Goal: Transaction & Acquisition: Purchase product/service

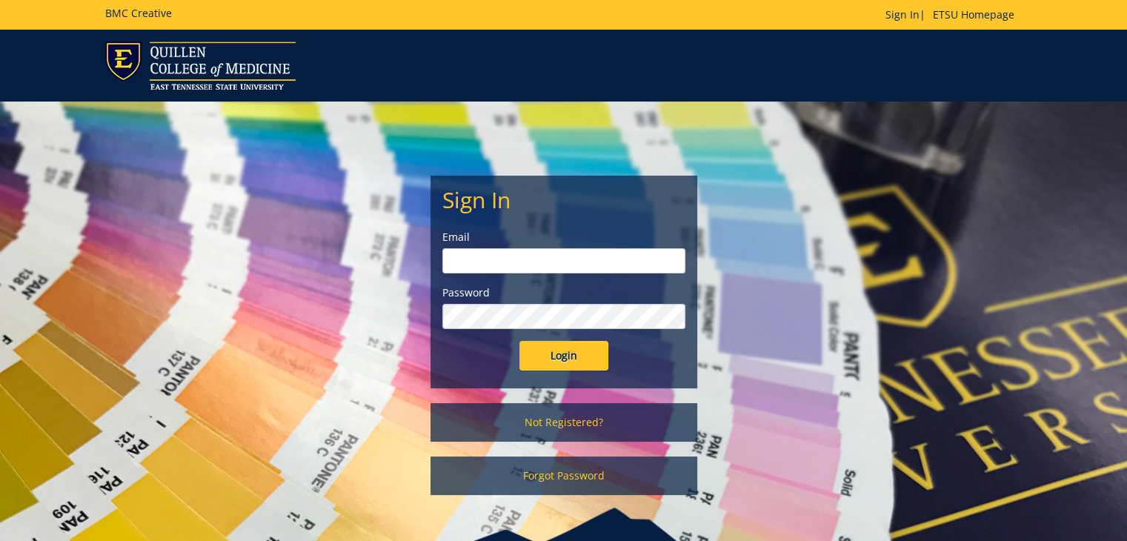
type input "cardova@etsu.edu"
click at [578, 334] on form "Sign In Email cardova@etsu.edu Password Login" at bounding box center [563, 278] width 243 height 183
click at [571, 342] on input "Login" at bounding box center [563, 356] width 89 height 30
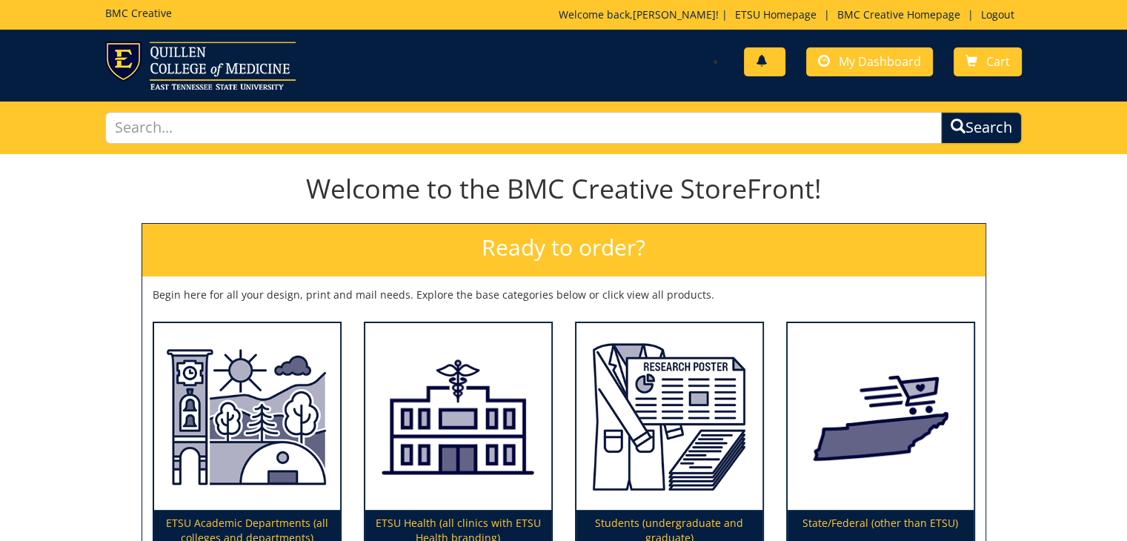
click at [774, 59] on link at bounding box center [764, 61] width 41 height 29
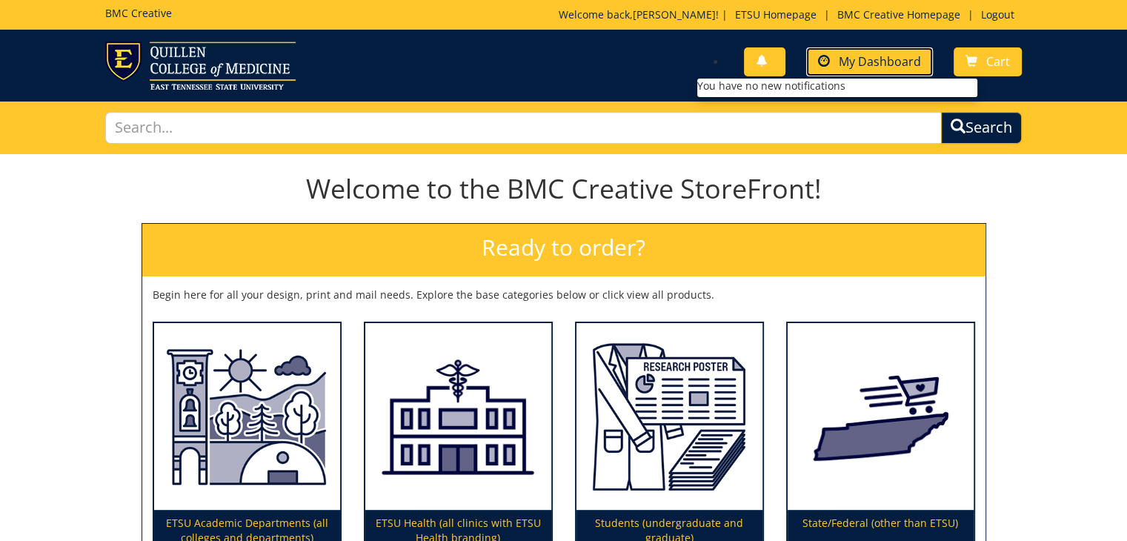
click at [881, 68] on span "My Dashboard" at bounding box center [880, 61] width 82 height 16
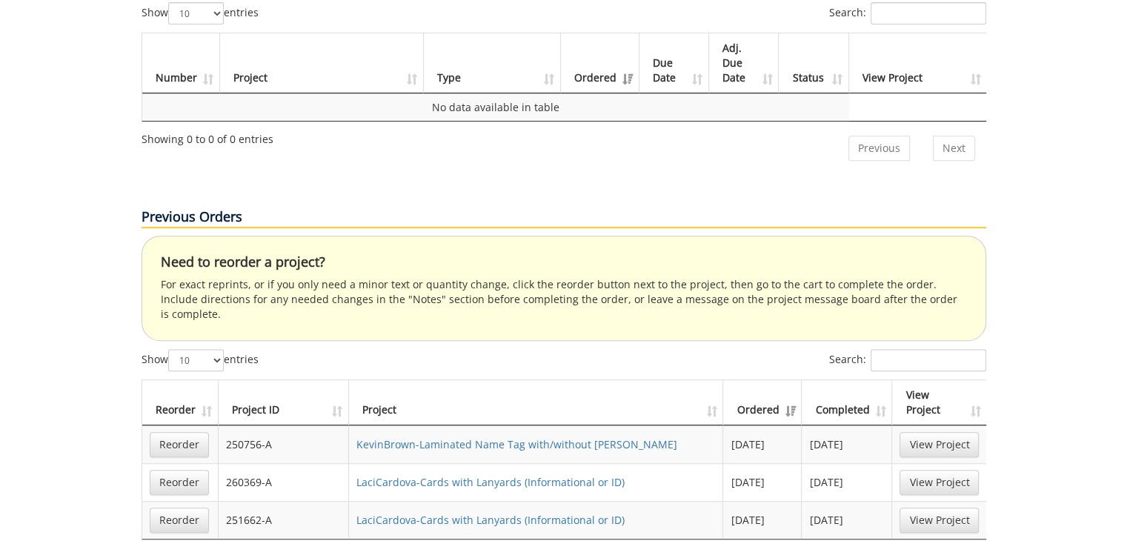
scroll to position [667, 0]
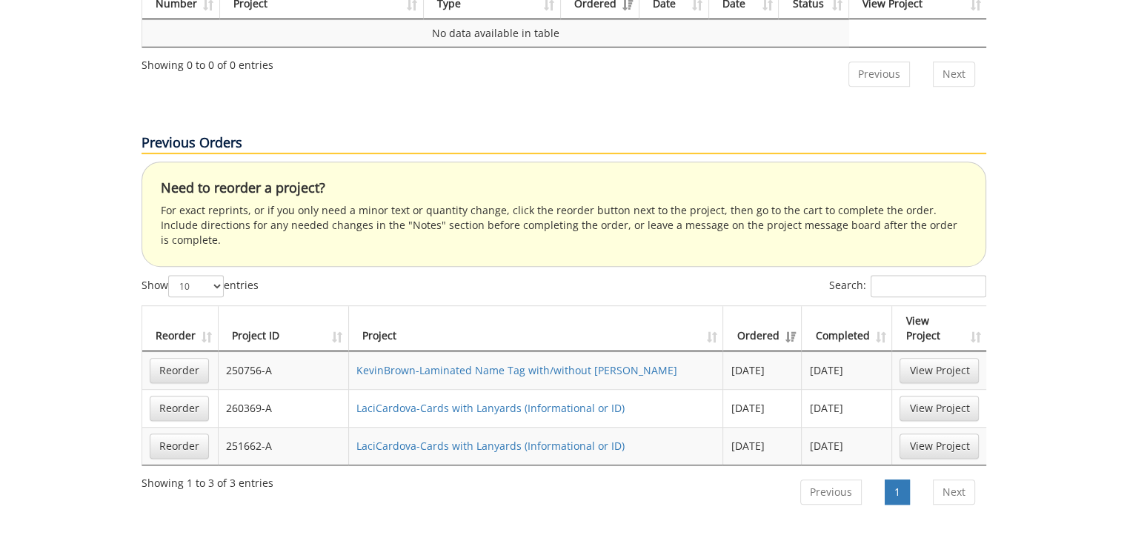
click at [1052, 352] on div "Your Dashboard Start New Project My Info Name: Laci Cardova Phone: 2405618115 A…" at bounding box center [563, 424] width 1127 height 1875
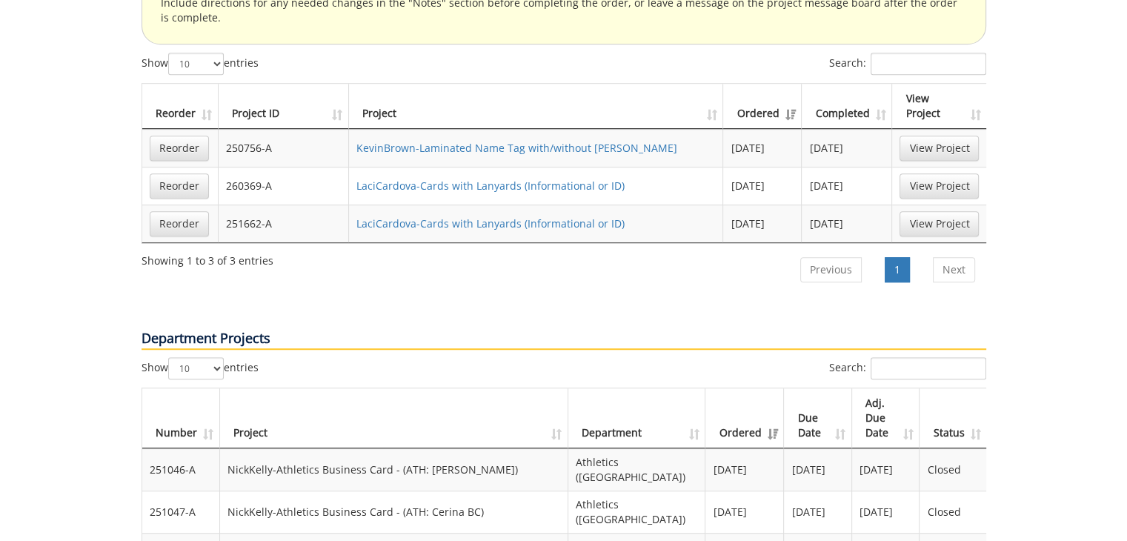
scroll to position [1037, 0]
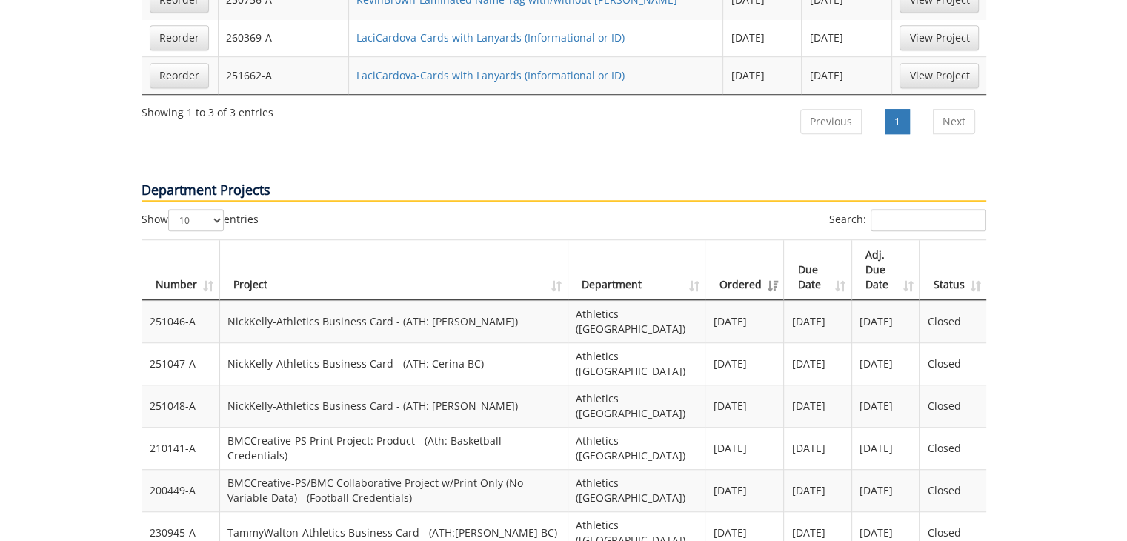
click at [415, 300] on td "NickKelly-Athletics Business Card - (ATH: Thomas BC)" at bounding box center [394, 321] width 349 height 42
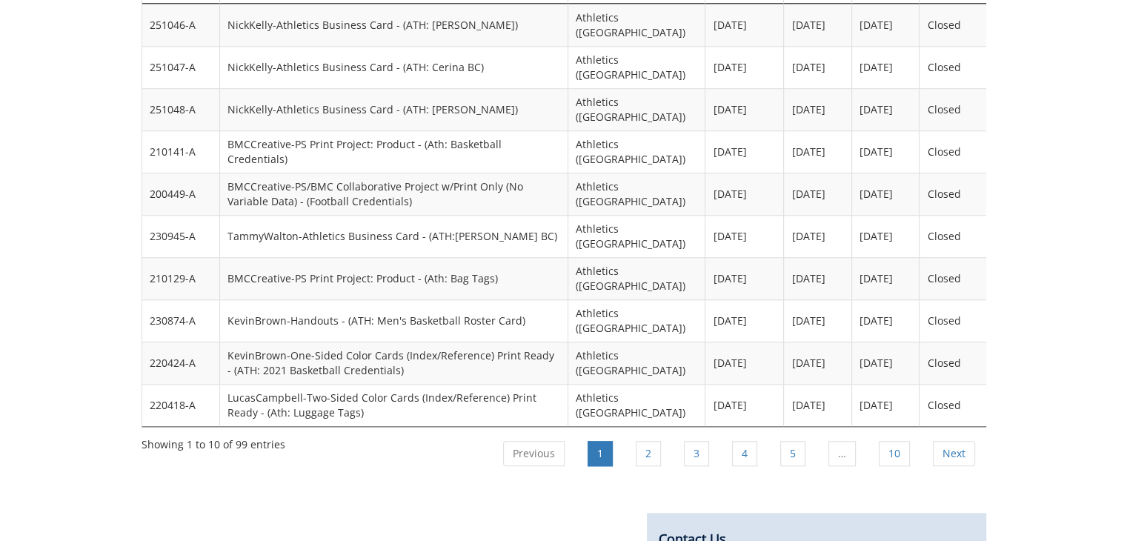
scroll to position [1111, 0]
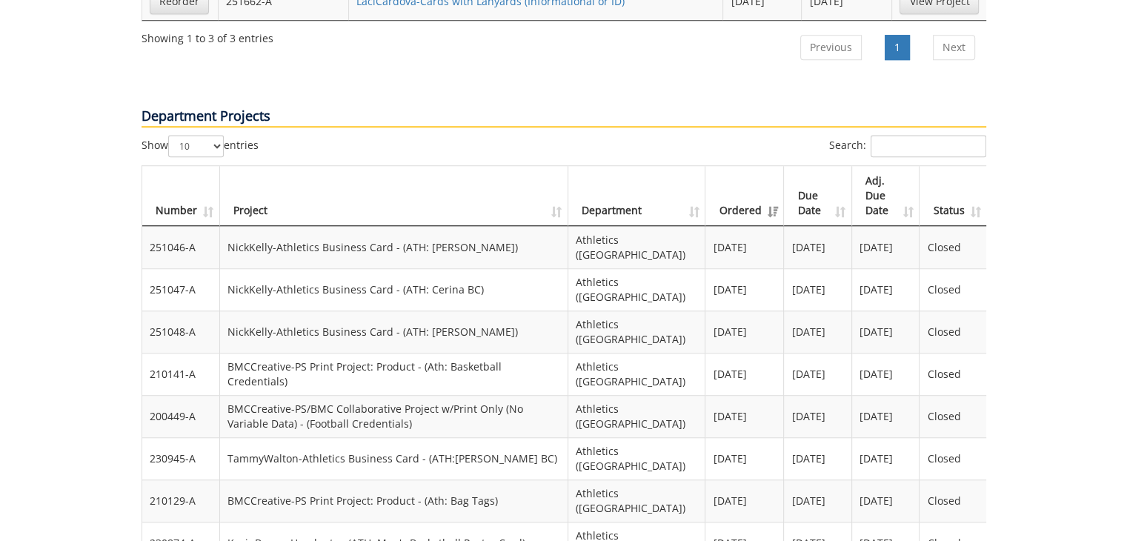
click at [407, 226] on td "NickKelly-Athletics Business Card - (ATH: Thomas BC)" at bounding box center [394, 247] width 349 height 42
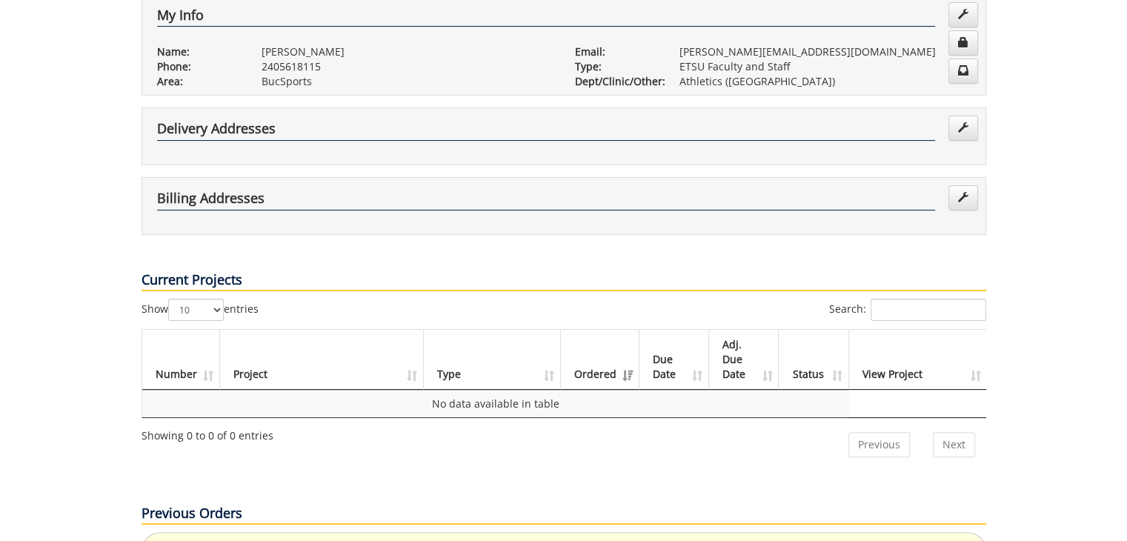
scroll to position [0, 0]
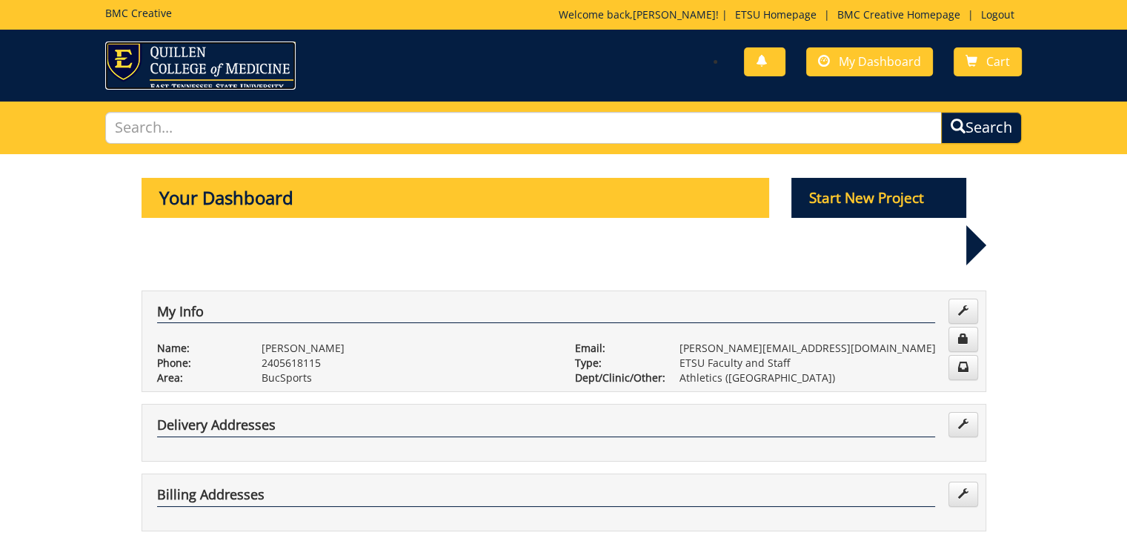
click at [121, 61] on img at bounding box center [200, 65] width 190 height 48
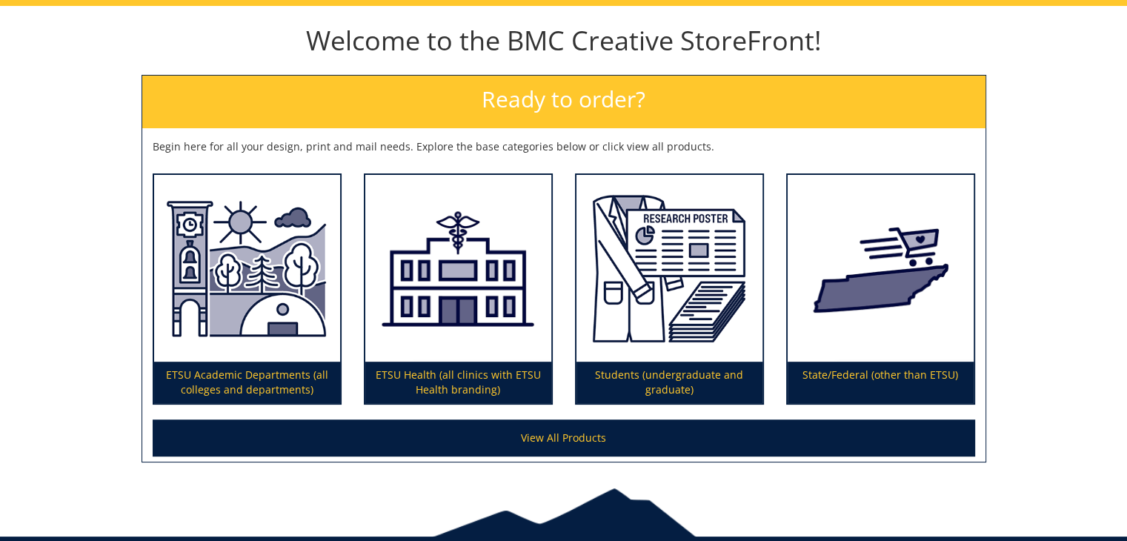
scroll to position [212, 0]
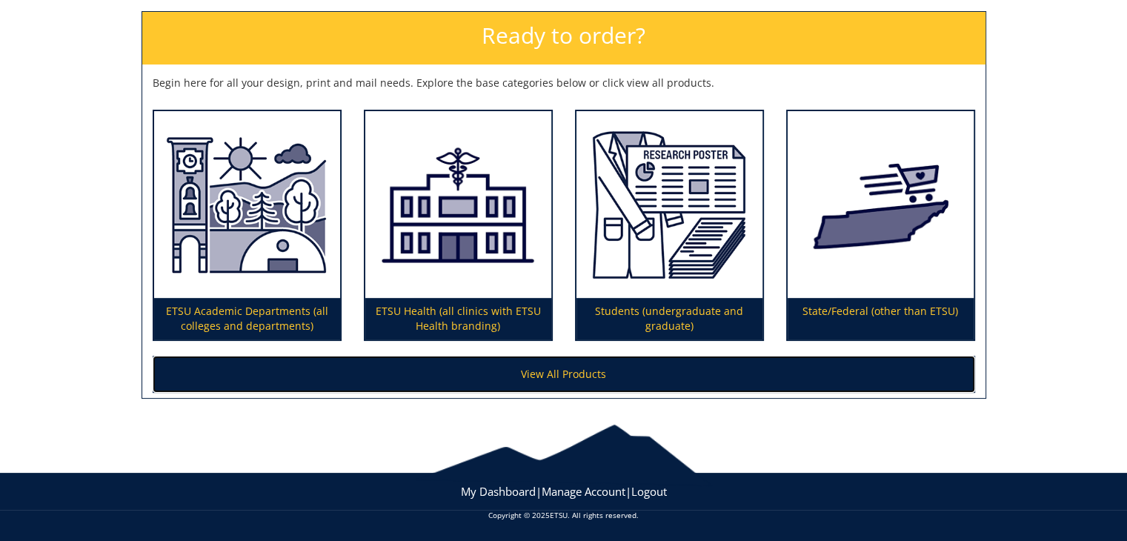
click at [592, 365] on link "View All Products" at bounding box center [564, 374] width 822 height 37
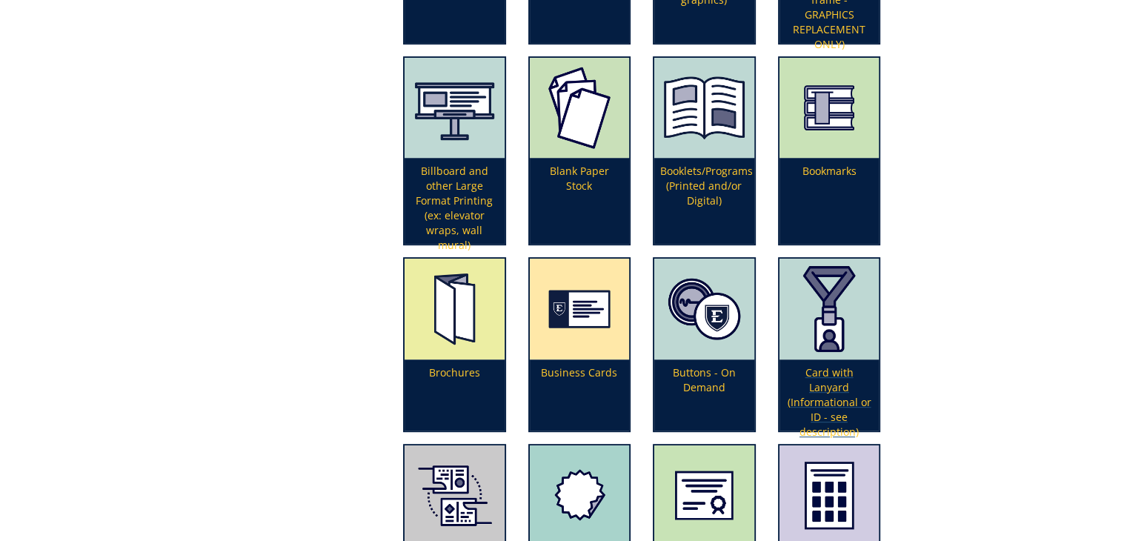
scroll to position [667, 0]
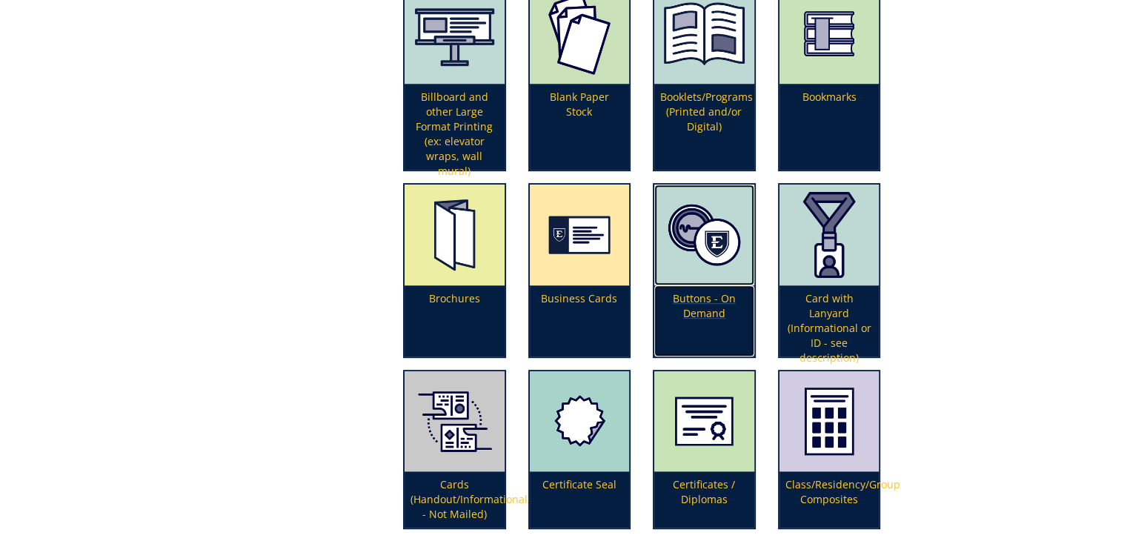
click at [727, 299] on p "Buttons - On Demand" at bounding box center [704, 320] width 100 height 71
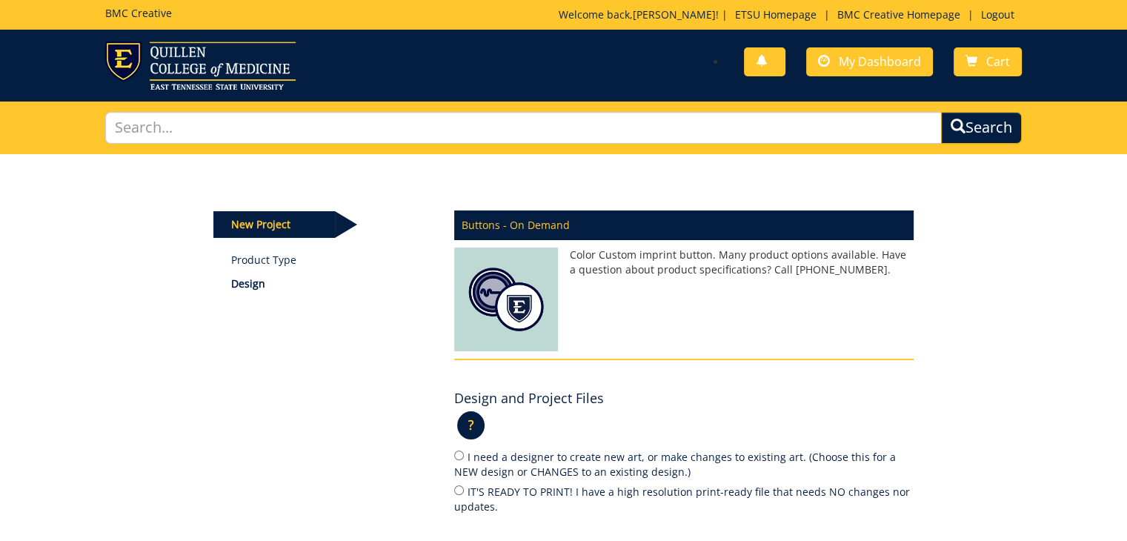
scroll to position [148, 0]
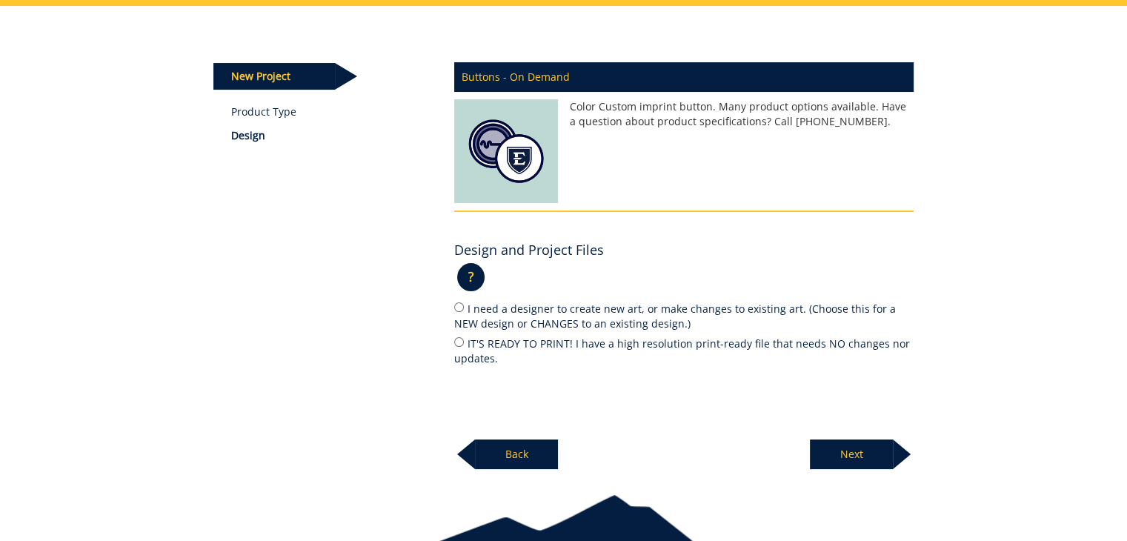
click at [610, 307] on label "I need a designer to create new art, or make changes to existing art. (Choose t…" at bounding box center [683, 315] width 459 height 31
click at [464, 307] on input "I need a designer to create new art, or make changes to existing art. (Choose t…" at bounding box center [459, 307] width 10 height 10
radio input "true"
click at [553, 319] on label "I need a designer to create new art, or make changes to existing art. (Choose t…" at bounding box center [683, 315] width 459 height 31
click at [464, 312] on input "I need a designer to create new art, or make changes to existing art. (Choose t…" at bounding box center [459, 307] width 10 height 10
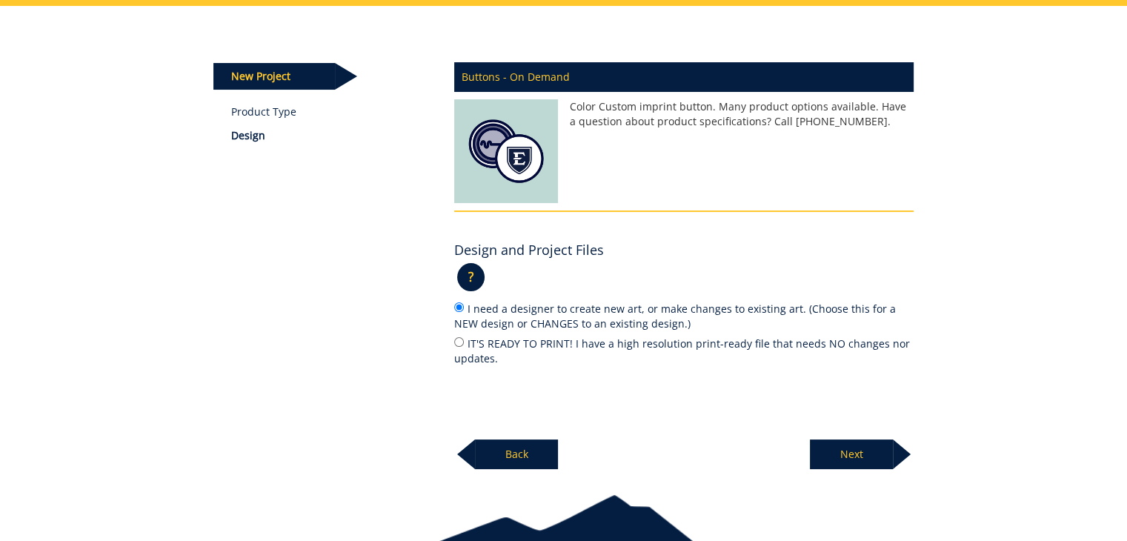
click at [553, 336] on label "IT'S READY TO PRINT! I have a high resolution print-ready file that needs NO ch…" at bounding box center [683, 350] width 459 height 31
click at [464, 337] on input "IT'S READY TO PRINT! I have a high resolution print-ready file that needs NO ch…" at bounding box center [459, 342] width 10 height 10
radio input "true"
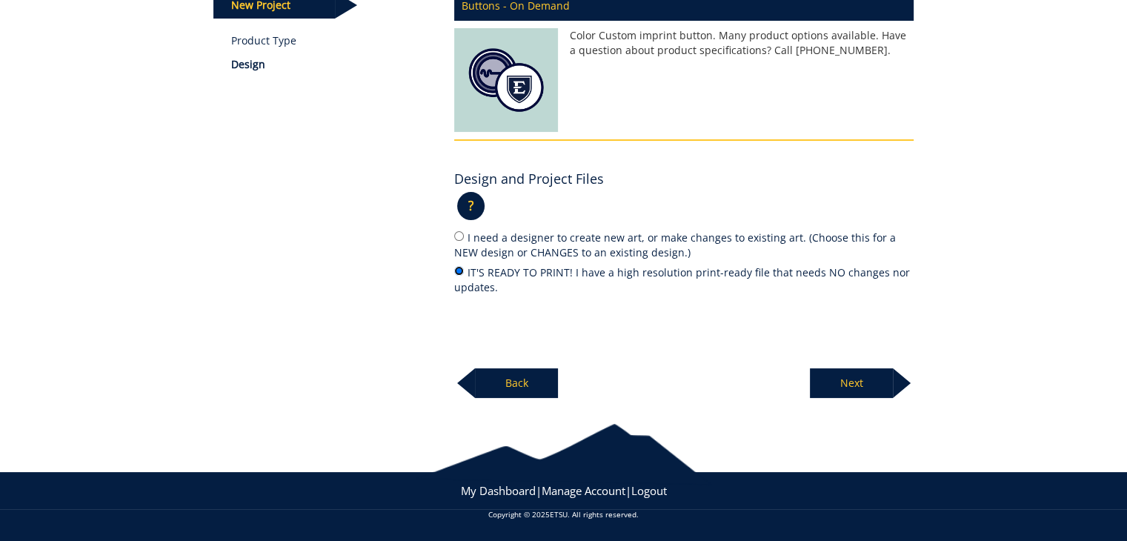
scroll to position [145, 0]
